Goal: Browse casually: Explore the website without a specific task or goal

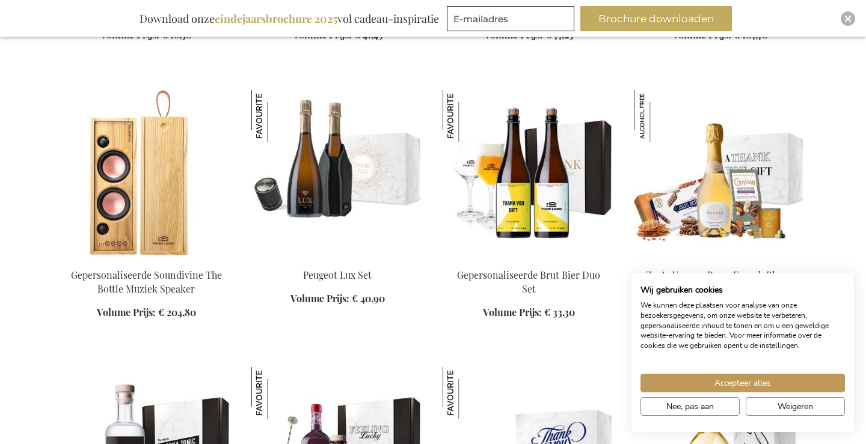
scroll to position [3000, 0]
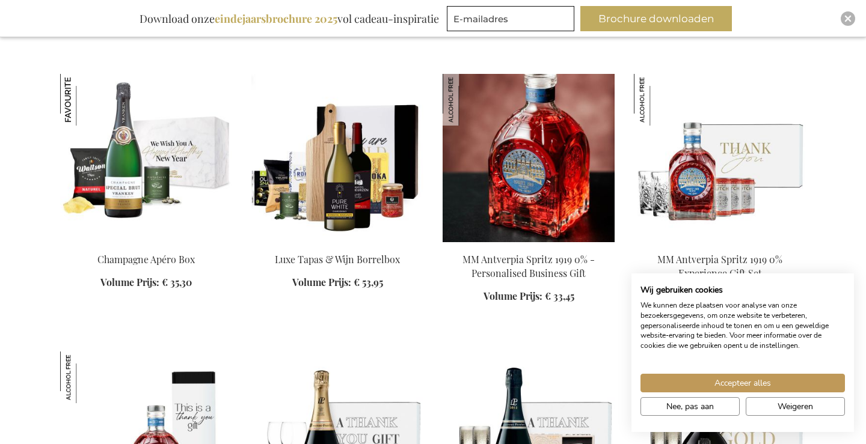
scroll to position [3558, 0]
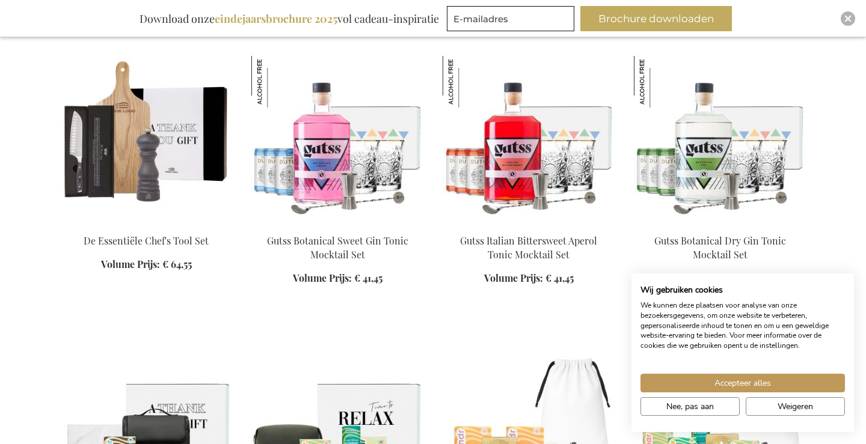
scroll to position [6079, 0]
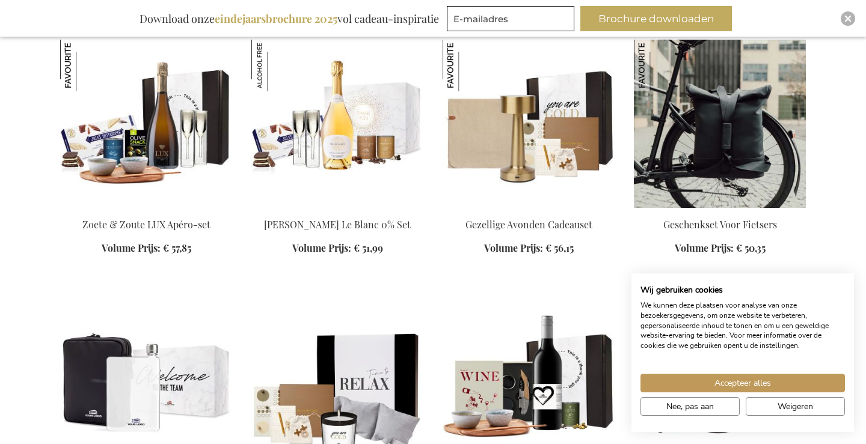
scroll to position [9668, 0]
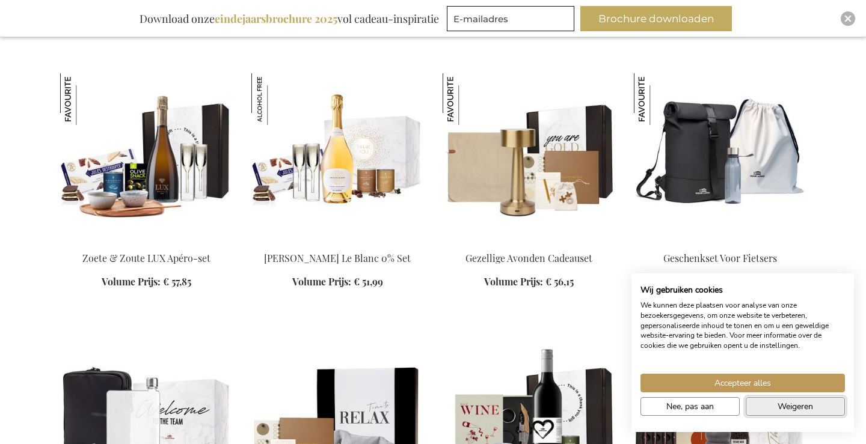
click at [783, 405] on span "Weigeren" at bounding box center [794, 406] width 35 height 13
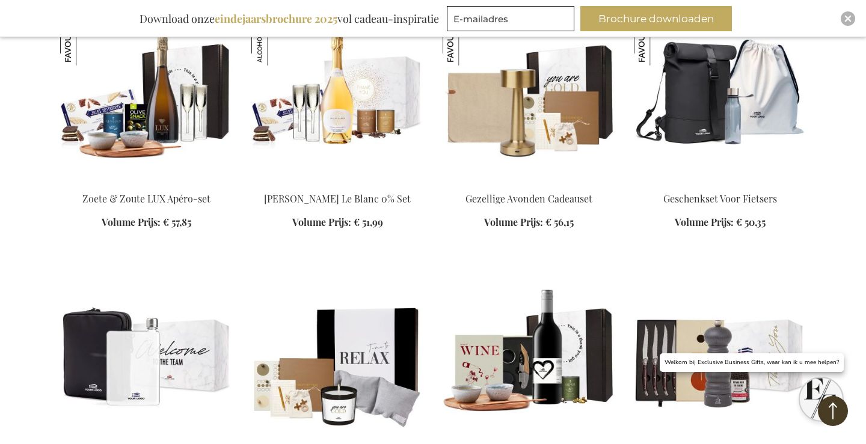
scroll to position [9729, 0]
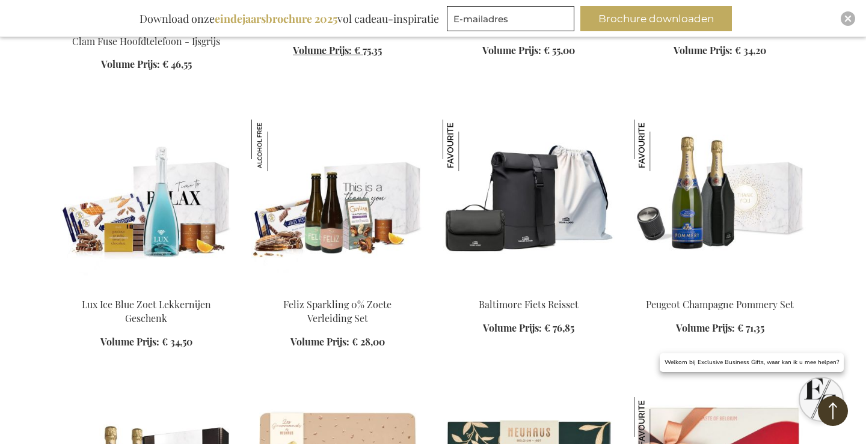
scroll to position [10720, 0]
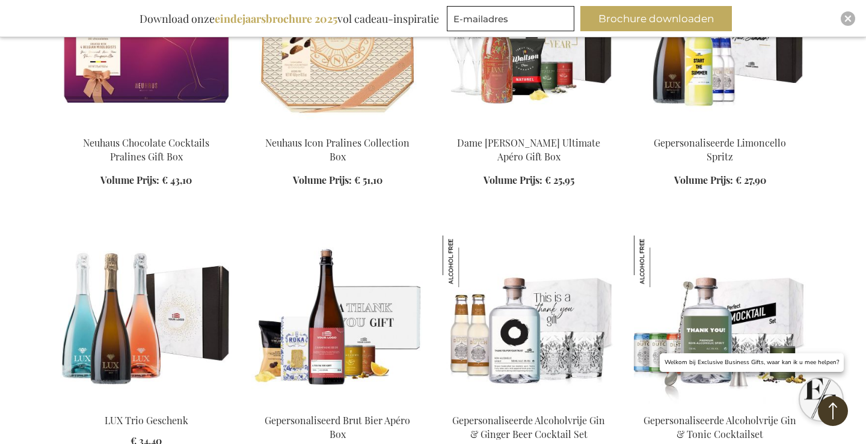
scroll to position [14550, 0]
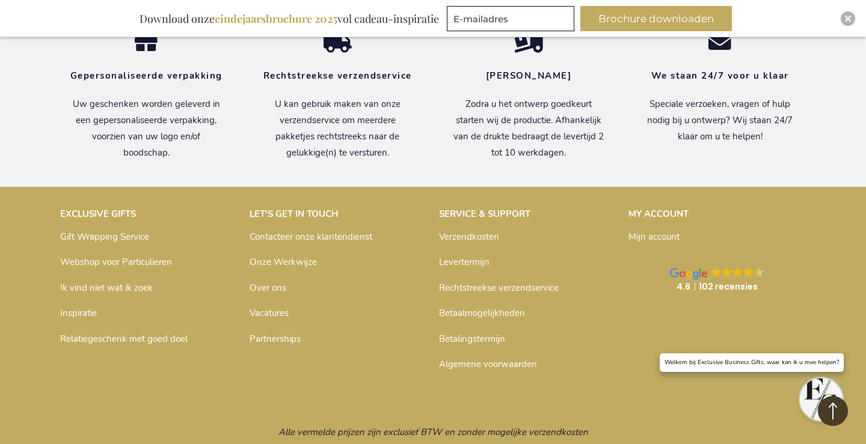
scroll to position [21812, 0]
